Goal: Check status: Check status

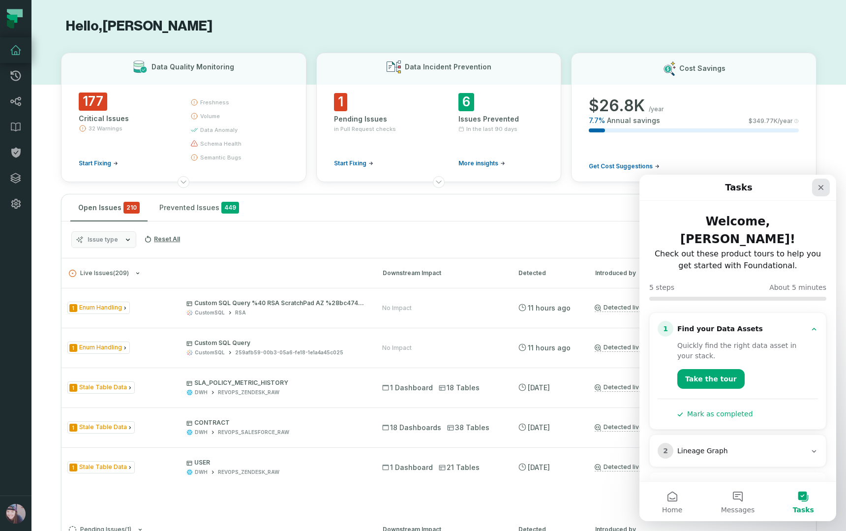
click at [818, 187] on icon "Close" at bounding box center [821, 187] width 8 height 8
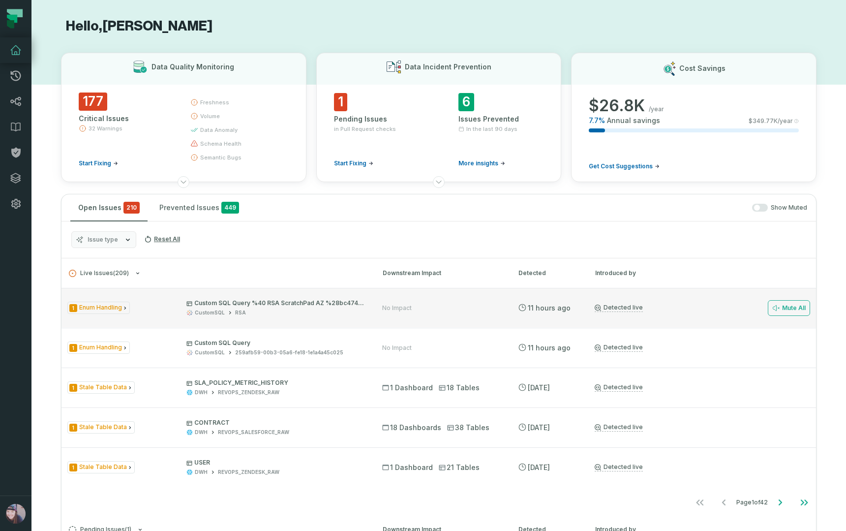
scroll to position [196, 0]
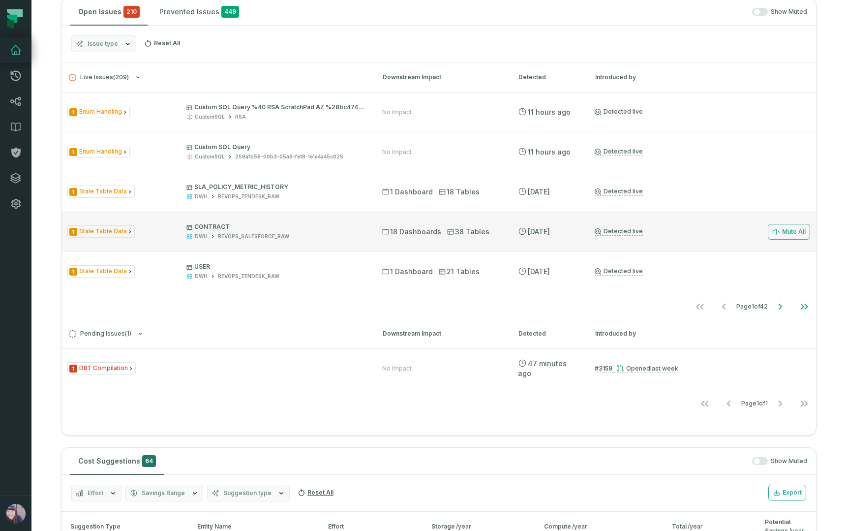
click at [123, 231] on span "1 Stale Table Data" at bounding box center [100, 231] width 67 height 12
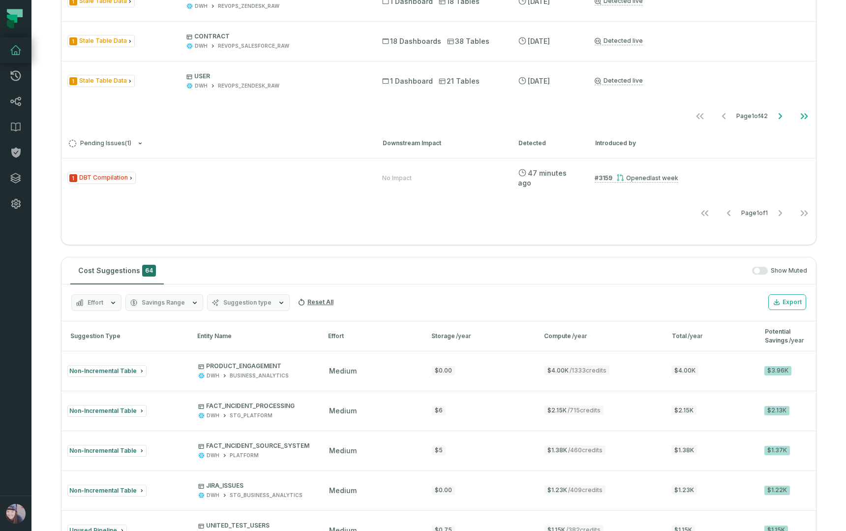
scroll to position [577, 0]
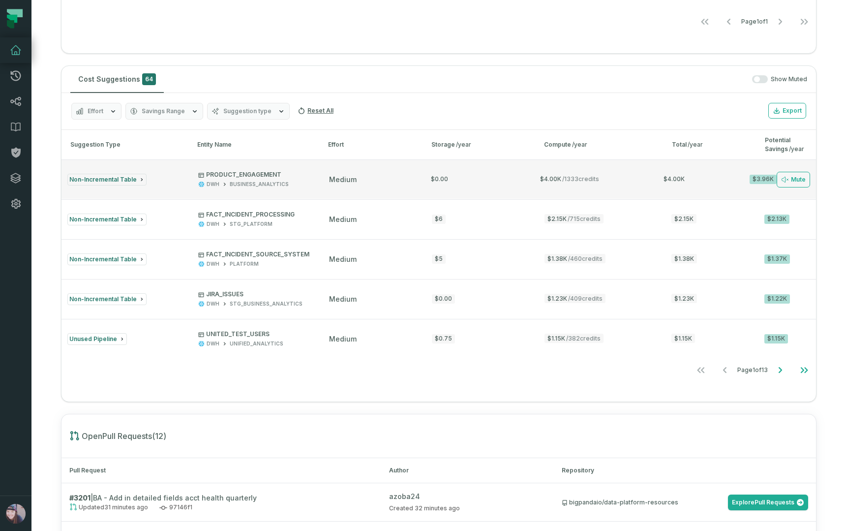
click at [171, 178] on div "Non-Incremental Table" at bounding box center [123, 180] width 113 height 12
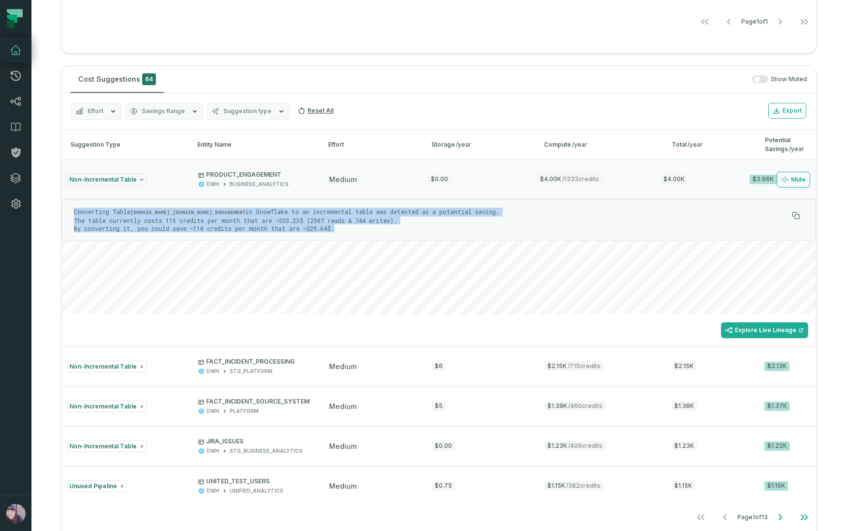
drag, startPoint x: 337, startPoint y: 228, endPoint x: 72, endPoint y: 212, distance: 265.6
click at [72, 212] on div "Converting Table [DOMAIN_NAME]_[DOMAIN_NAME]_ENGAGEMENT in Snowflake to an incr…" at bounding box center [438, 219] width 754 height 41
click at [49, 222] on section "Hello, [PERSON_NAME] Data Quality Monitoring 177 Critical Issues 32 Warnings St…" at bounding box center [438, 239] width 814 height 1632
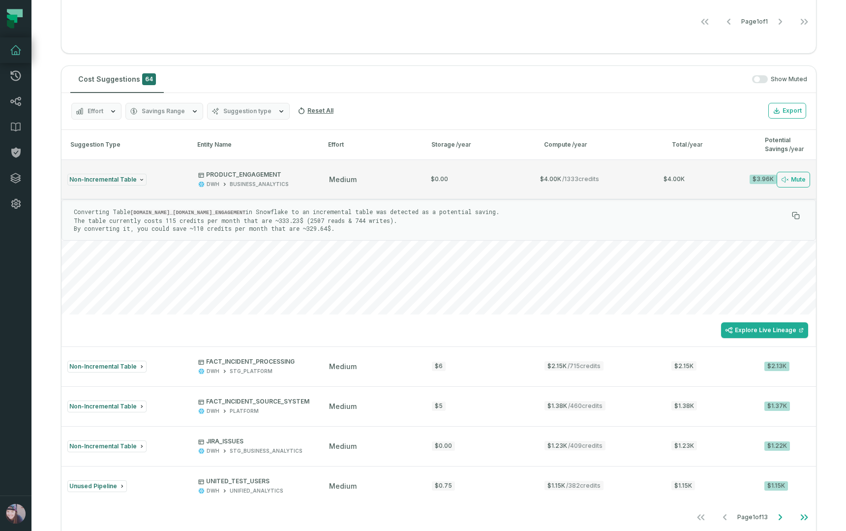
click at [242, 176] on p "PRODUCT_ENGAGEMENT" at bounding box center [243, 175] width 90 height 8
click at [233, 183] on div "BUSINESS_ANALYTICS" at bounding box center [259, 184] width 59 height 7
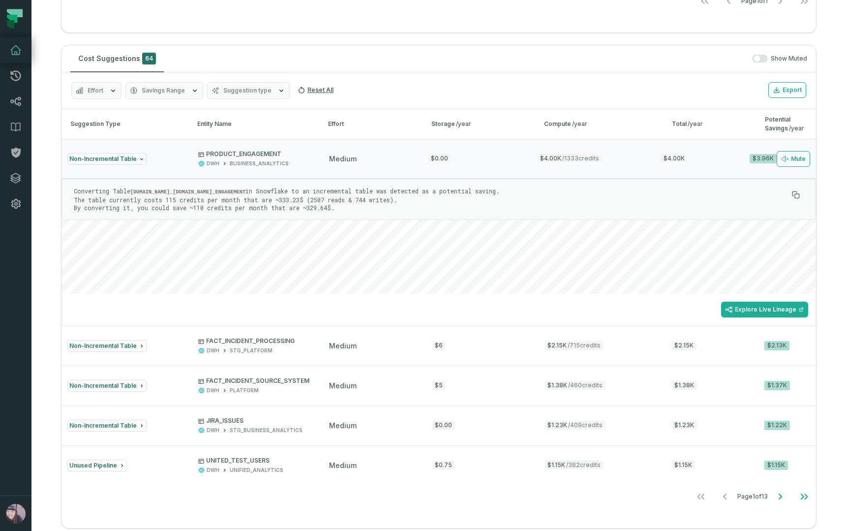
scroll to position [609, 0]
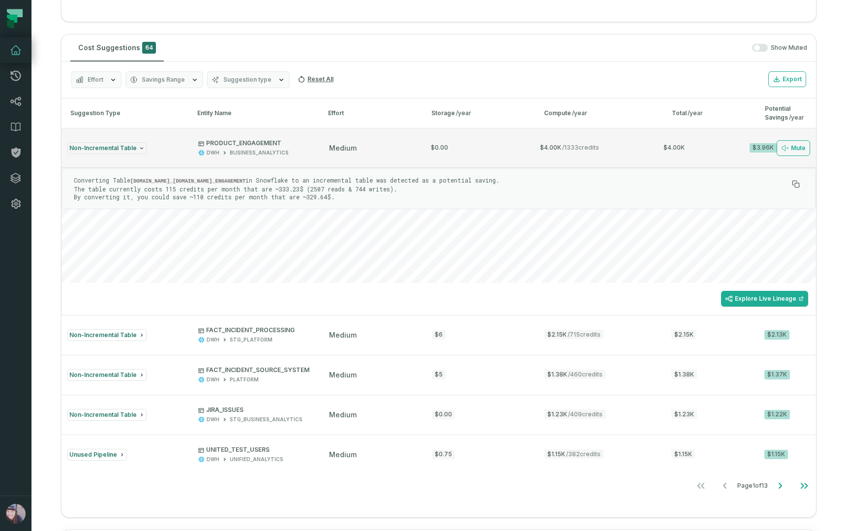
click at [112, 151] on div "Non-Incremental Table" at bounding box center [106, 148] width 79 height 12
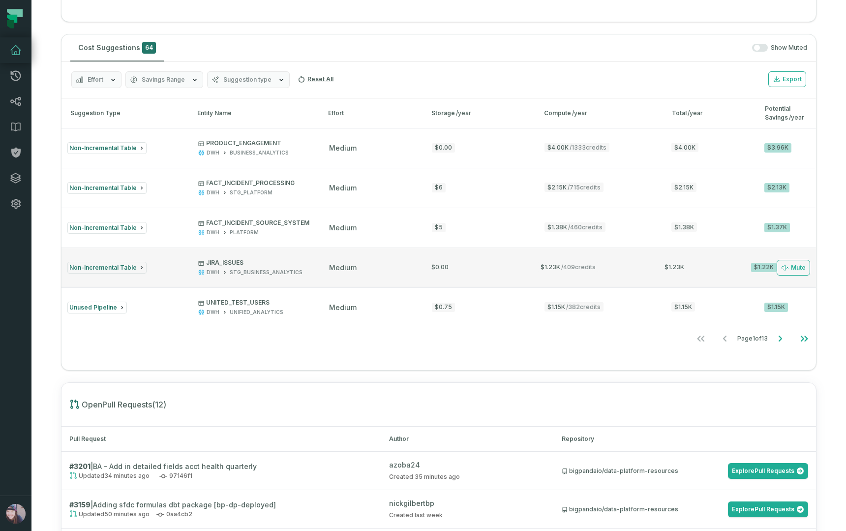
click at [132, 269] on span "Non-Incremental Table" at bounding box center [102, 267] width 67 height 7
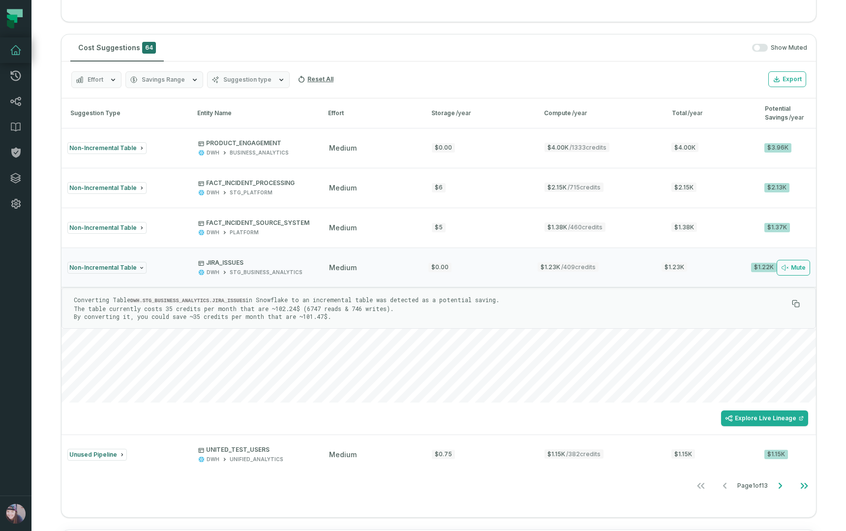
scroll to position [702, 0]
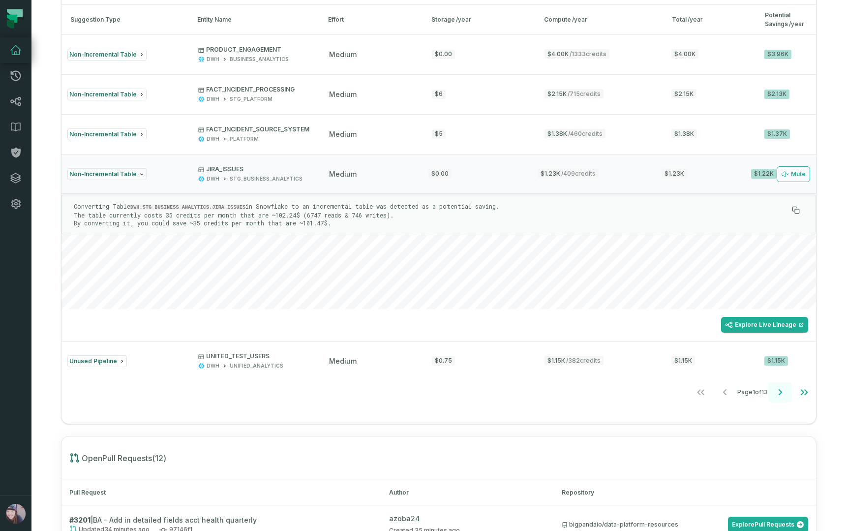
click at [784, 395] on icon "Go to next page" at bounding box center [780, 392] width 12 height 12
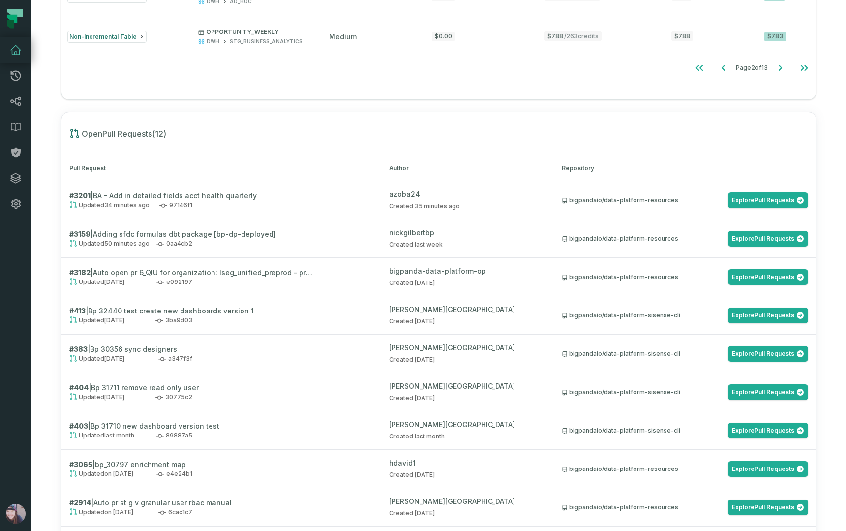
scroll to position [899, 0]
